Goal: Transaction & Acquisition: Book appointment/travel/reservation

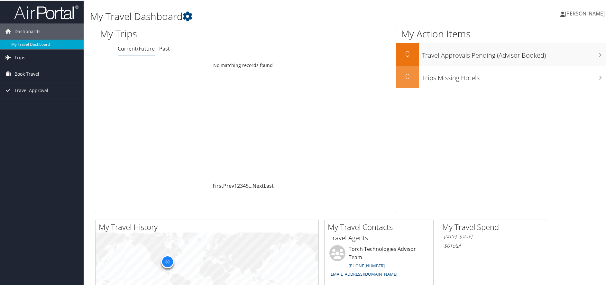
click at [54, 75] on link "Book Travel" at bounding box center [42, 73] width 84 height 16
click at [54, 108] on link "Book/Manage Online Trips" at bounding box center [42, 106] width 84 height 10
